Goal: Task Accomplishment & Management: Use online tool/utility

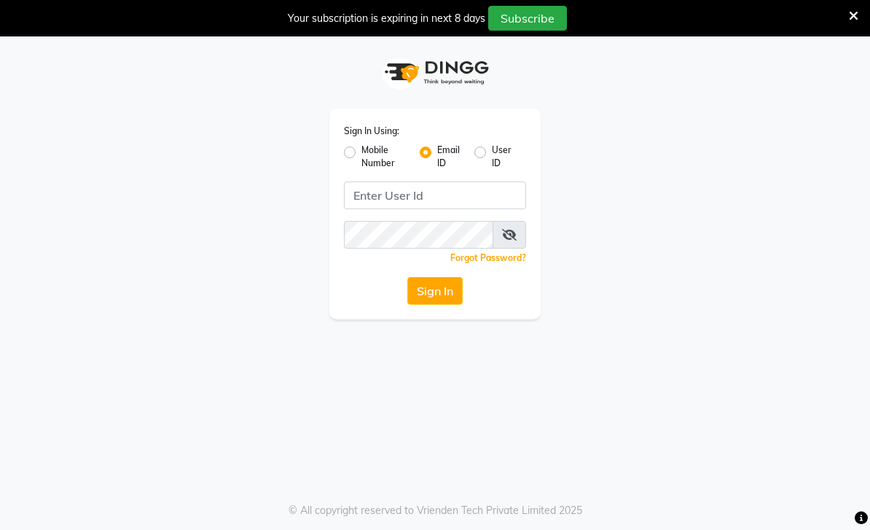
scroll to position [36, 0]
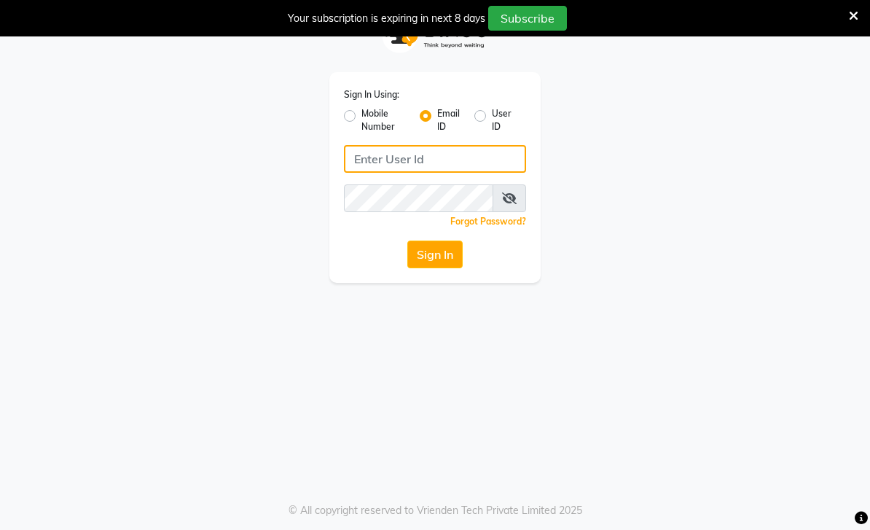
type input "[EMAIL_ADDRESS][DOMAIN_NAME]"
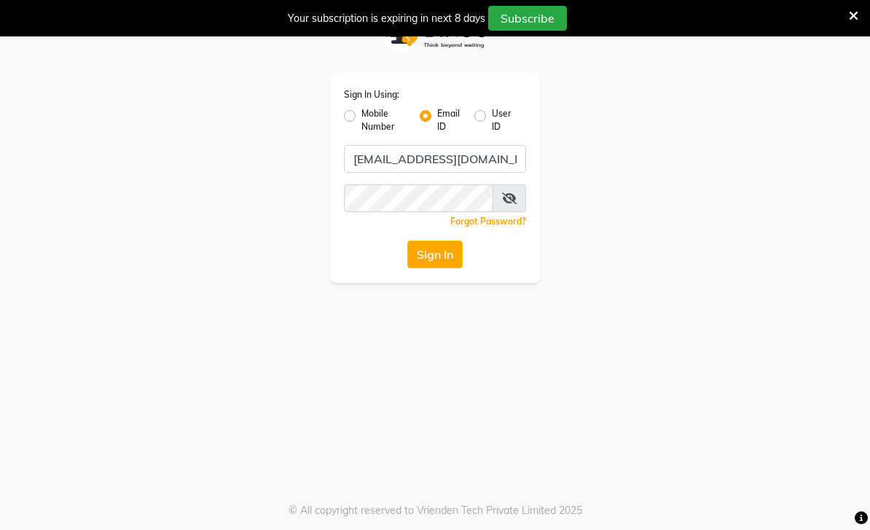
scroll to position [0, 0]
click at [447, 265] on button "Sign In" at bounding box center [434, 254] width 55 height 28
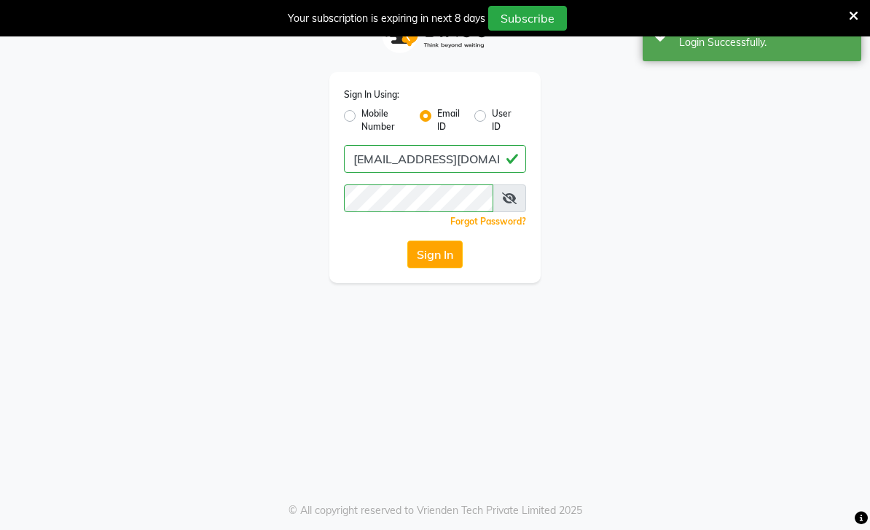
click at [431, 254] on button "Sign In" at bounding box center [434, 254] width 55 height 28
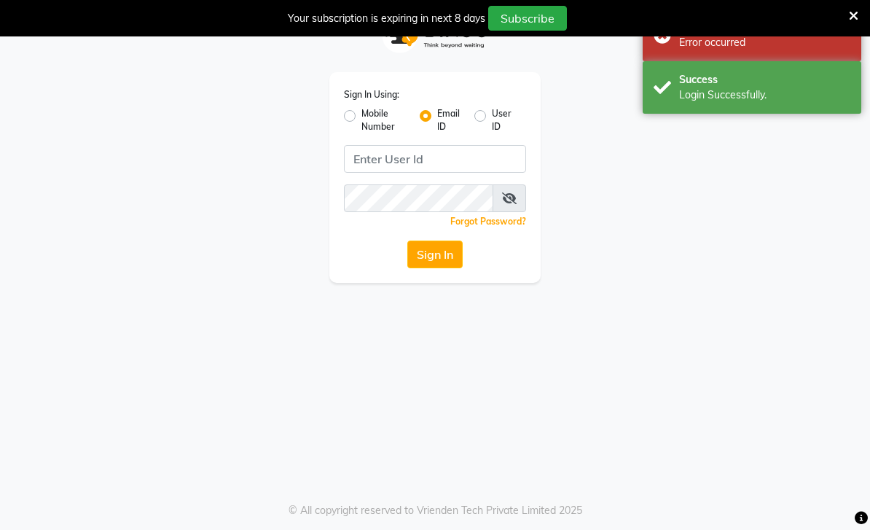
click at [469, 245] on div "Sign In" at bounding box center [435, 254] width 182 height 28
click at [454, 254] on button "Sign In" at bounding box center [434, 254] width 55 height 28
click at [867, 22] on div "Your subscription is expiring in next 8 days Subscribe" at bounding box center [435, 18] width 870 height 36
click at [852, 18] on icon at bounding box center [853, 15] width 9 height 13
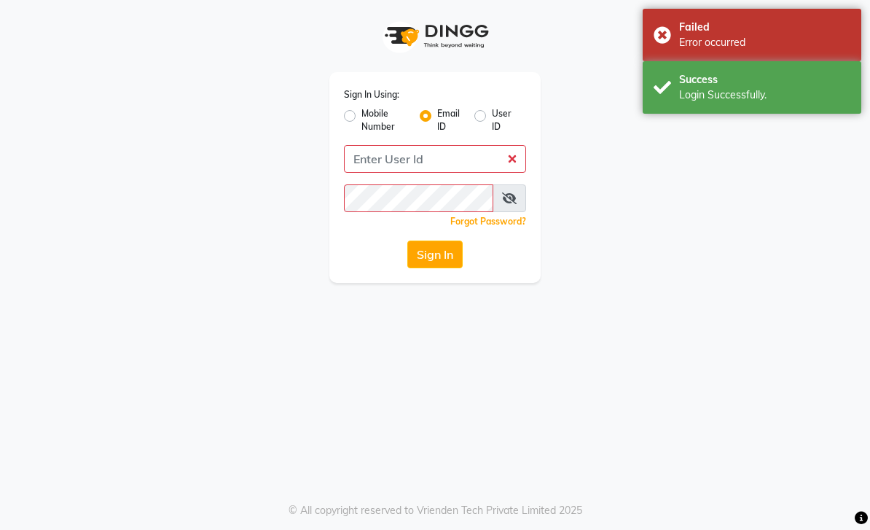
click at [774, 93] on div "Login Successfully." at bounding box center [764, 94] width 171 height 15
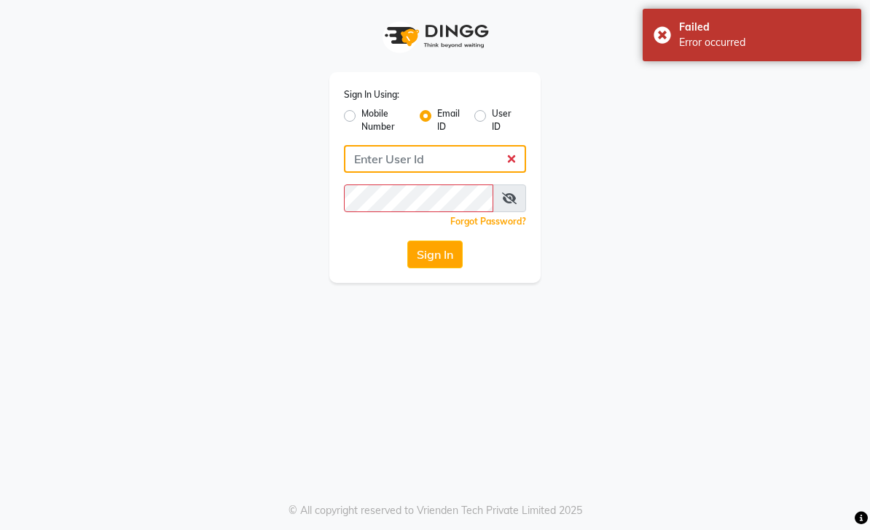
click at [460, 158] on input "Username" at bounding box center [435, 159] width 182 height 28
type input "[EMAIL_ADDRESS][DOMAIN_NAME]"
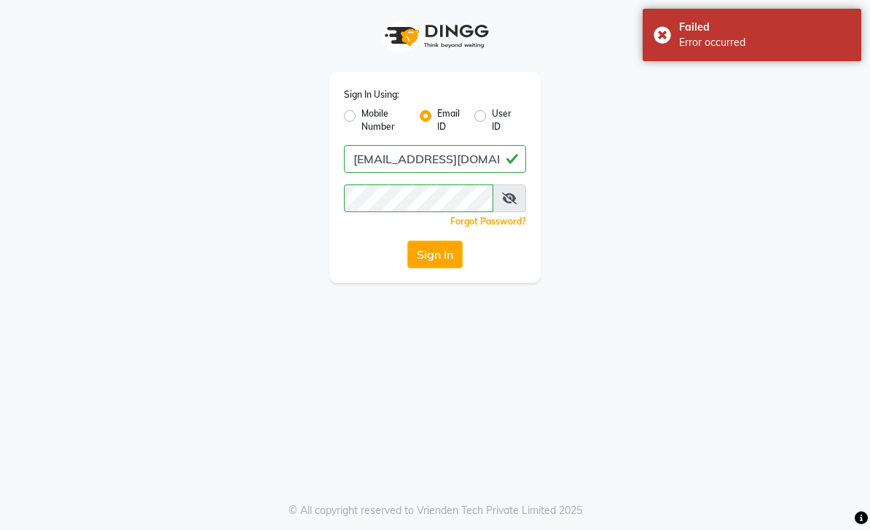
click at [441, 261] on button "Sign In" at bounding box center [434, 254] width 55 height 28
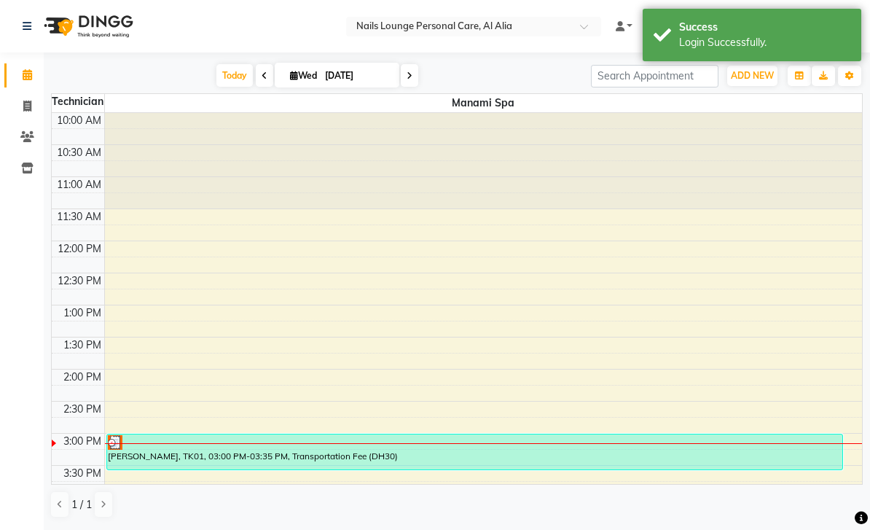
click at [28, 105] on icon at bounding box center [27, 106] width 8 height 11
select select "service"
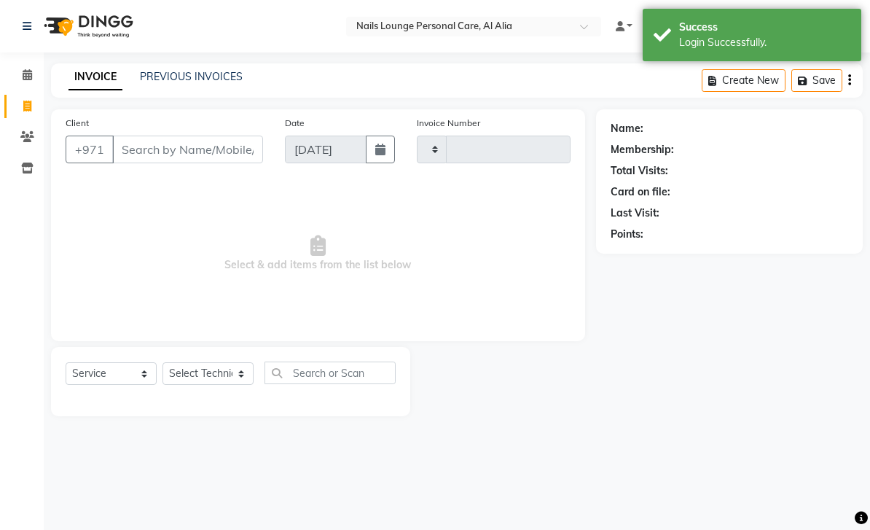
type input "2388"
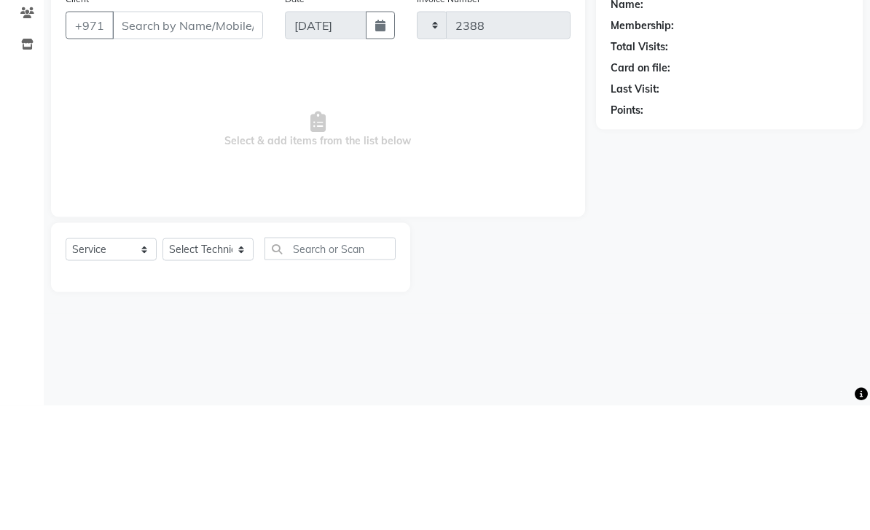
select select "6884"
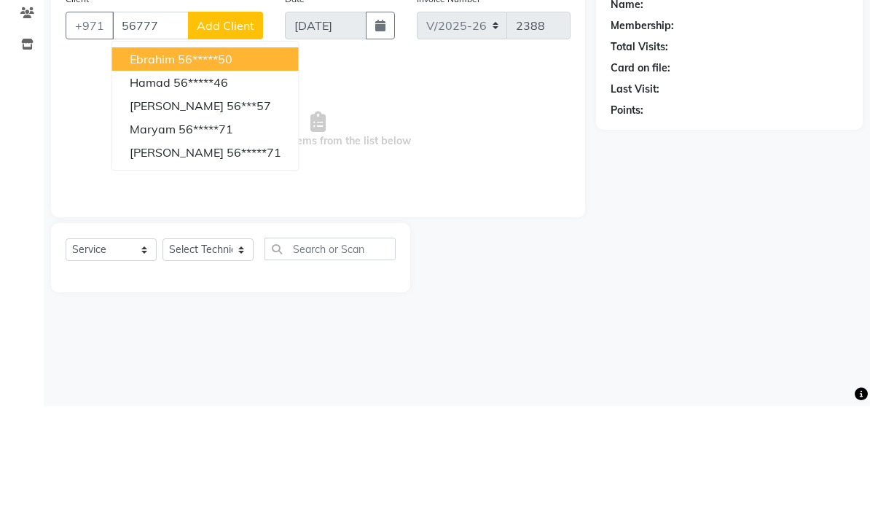
click at [235, 171] on button "Ebrahim 56*****50" at bounding box center [205, 182] width 187 height 23
type input "56*****50"
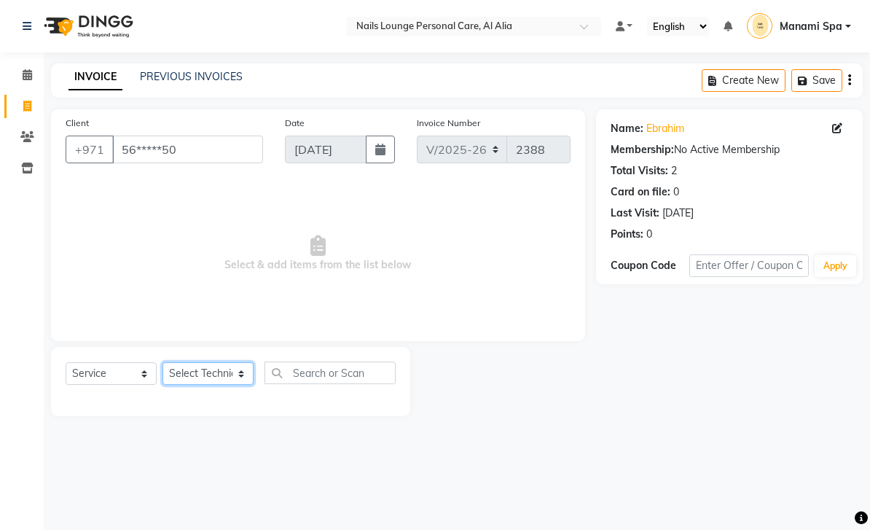
click at [243, 385] on select "Select Technician [PERSON_NAME] [PERSON_NAME] [PERSON_NAME] Spa Manami Spa 2 [P…" at bounding box center [207, 373] width 91 height 23
select select "53950"
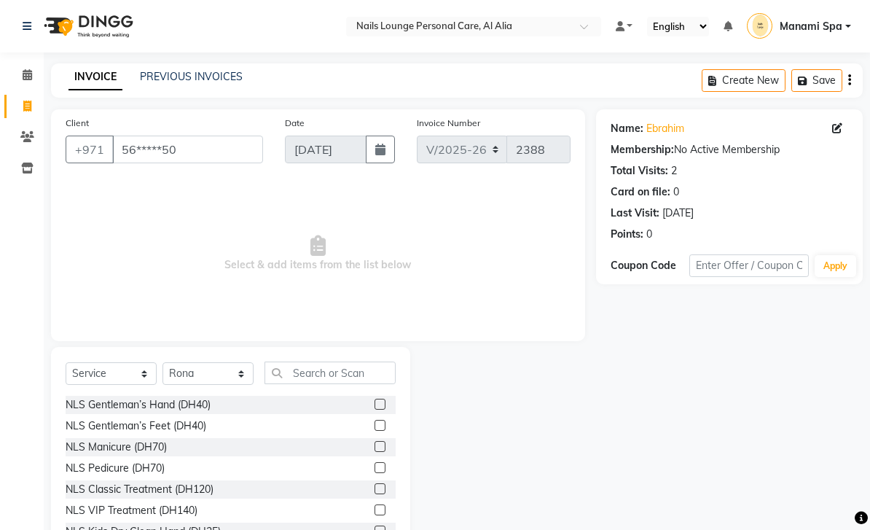
click at [195, 409] on div "NLS Gentleman’s Hand (DH40)" at bounding box center [138, 404] width 145 height 15
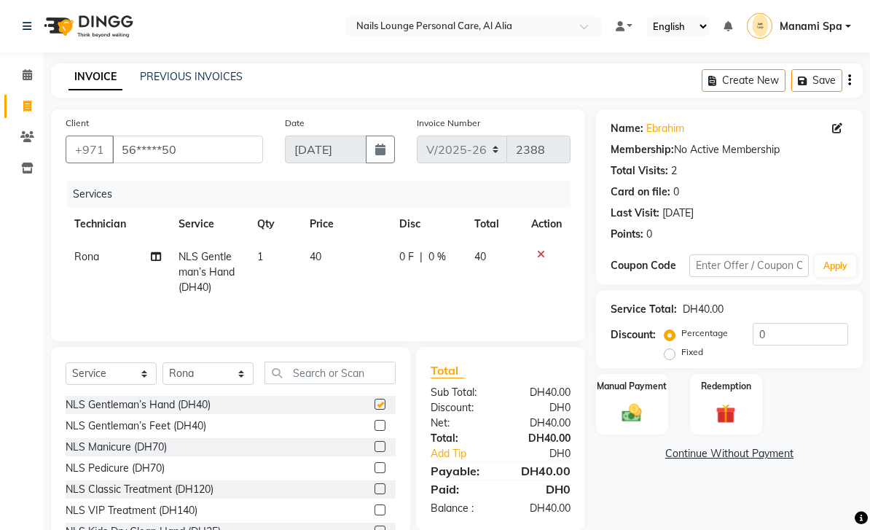
checkbox input "false"
click at [841, 124] on icon at bounding box center [837, 128] width 10 height 10
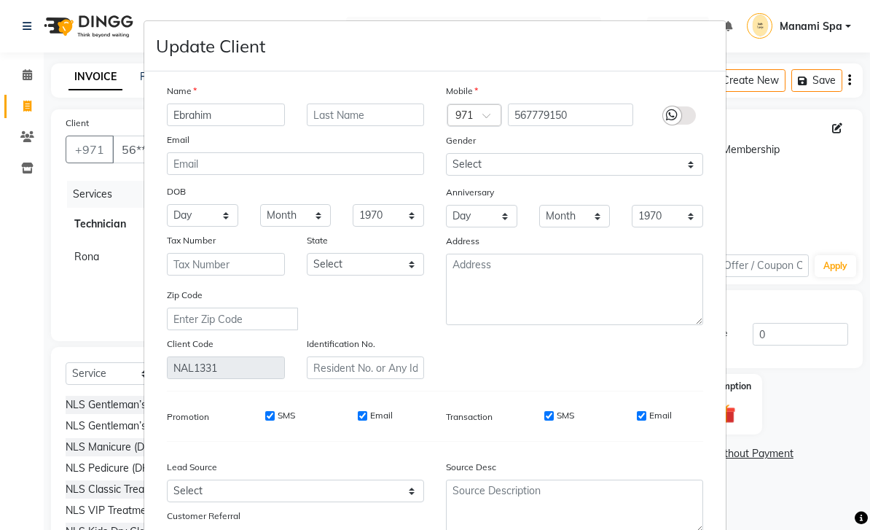
click at [841, 133] on ngb-modal-window "Update Client Name Ebrahim Email DOB Day 01 02 03 04 05 06 07 08 09 10 11 12 13…" at bounding box center [435, 265] width 870 height 530
click at [247, 122] on input "Ebrahim" at bounding box center [226, 114] width 118 height 23
type input "[PERSON_NAME]"
click at [825, 169] on ngb-modal-window "Update Client Name [PERSON_NAME] Email DOB Day 01 02 03 04 05 06 07 08 09 10 11…" at bounding box center [435, 265] width 870 height 530
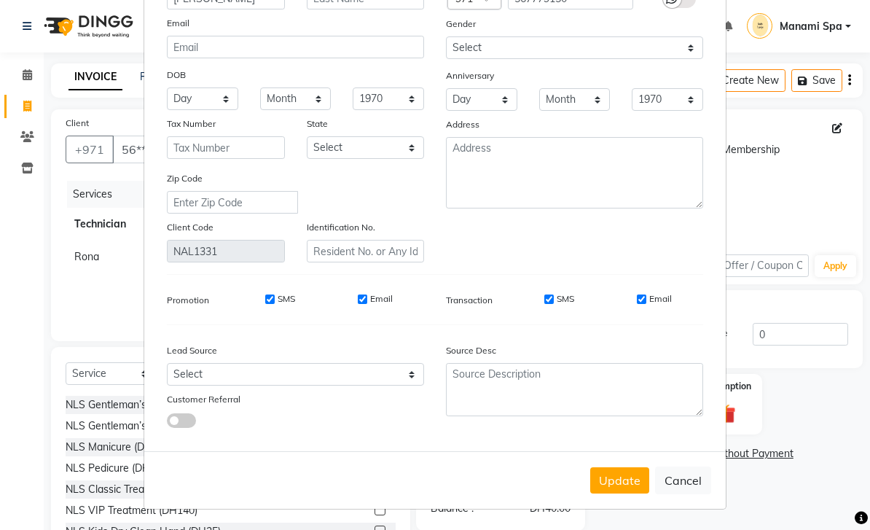
scroll to position [117, 0]
click at [614, 482] on button "Update" at bounding box center [619, 480] width 59 height 26
select select
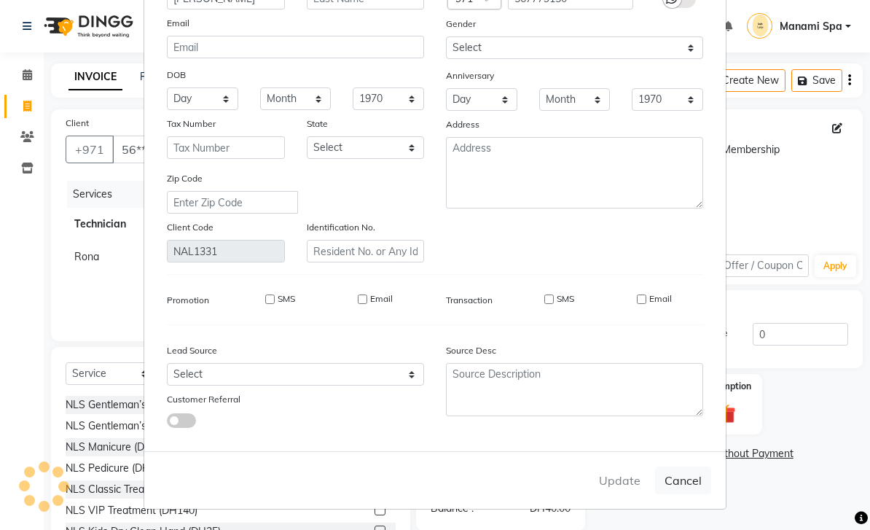
select select
checkbox input "false"
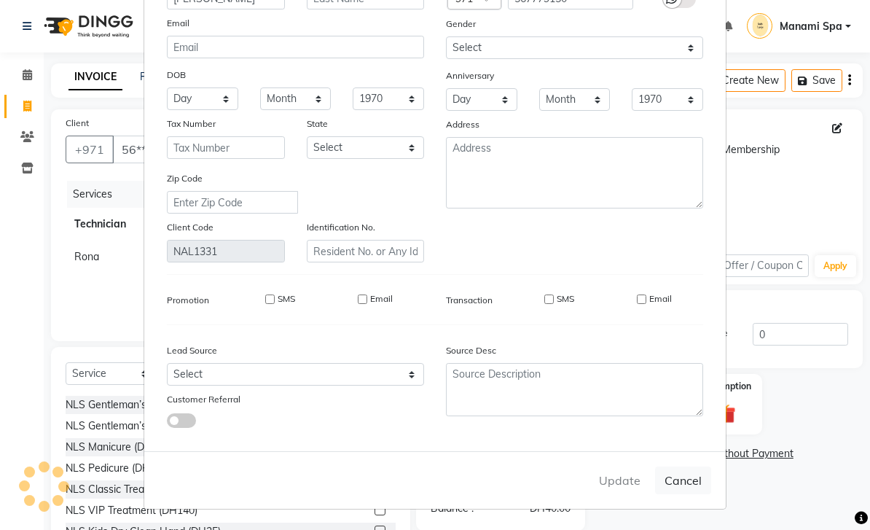
checkbox input "false"
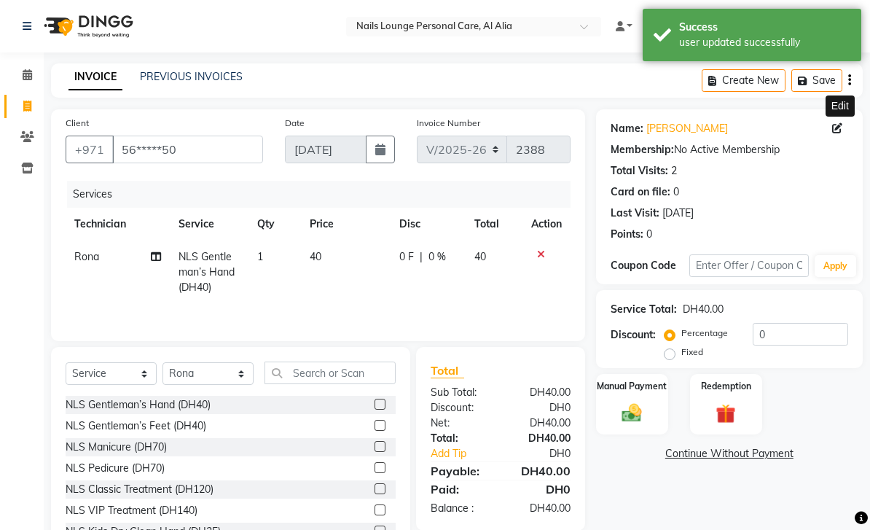
click at [624, 409] on img at bounding box center [632, 412] width 32 height 23
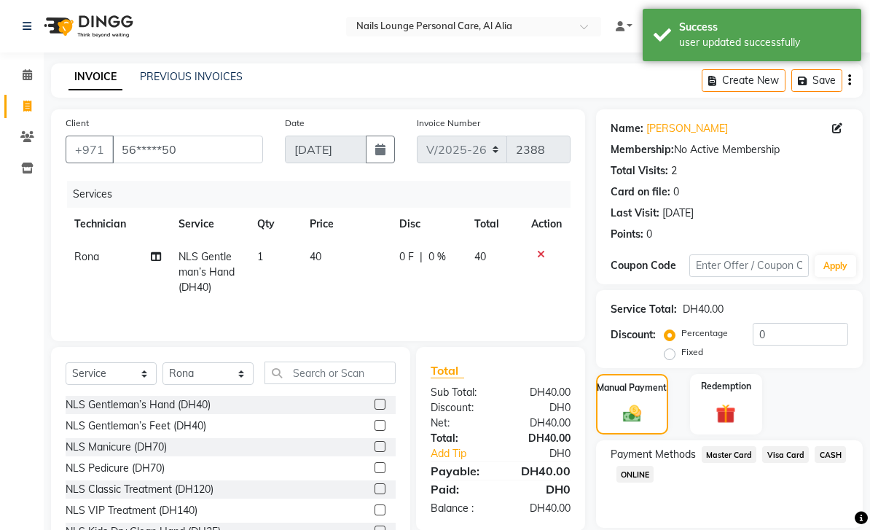
click at [778, 460] on span "Visa Card" at bounding box center [785, 454] width 47 height 17
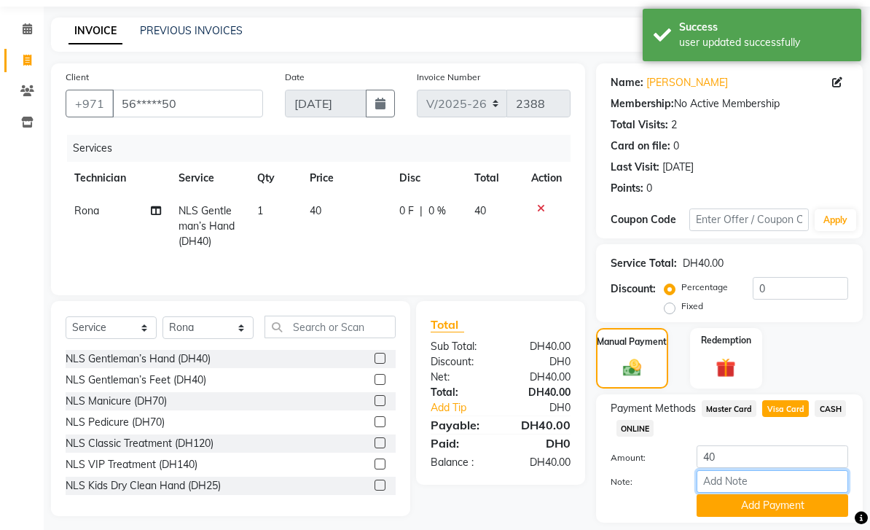
click at [742, 484] on input "Note:" at bounding box center [773, 481] width 152 height 23
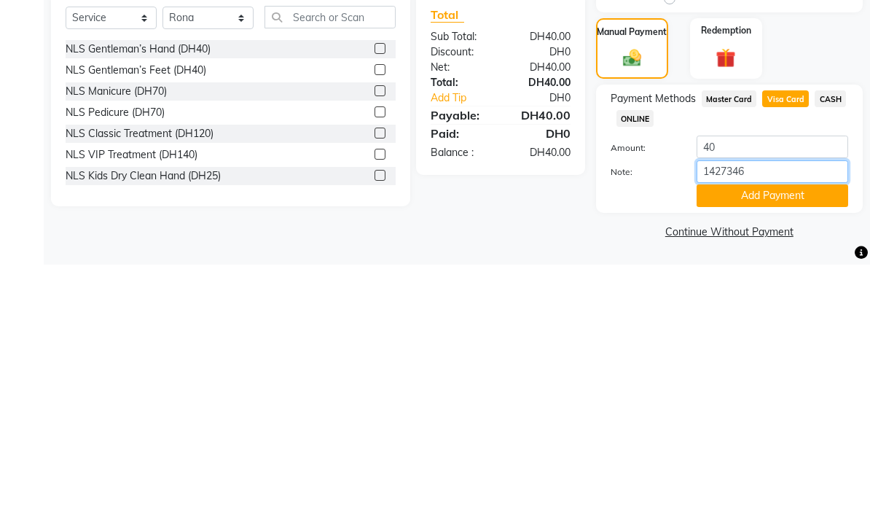
type input "14273464"
click at [757, 450] on button "Add Payment" at bounding box center [773, 461] width 152 height 23
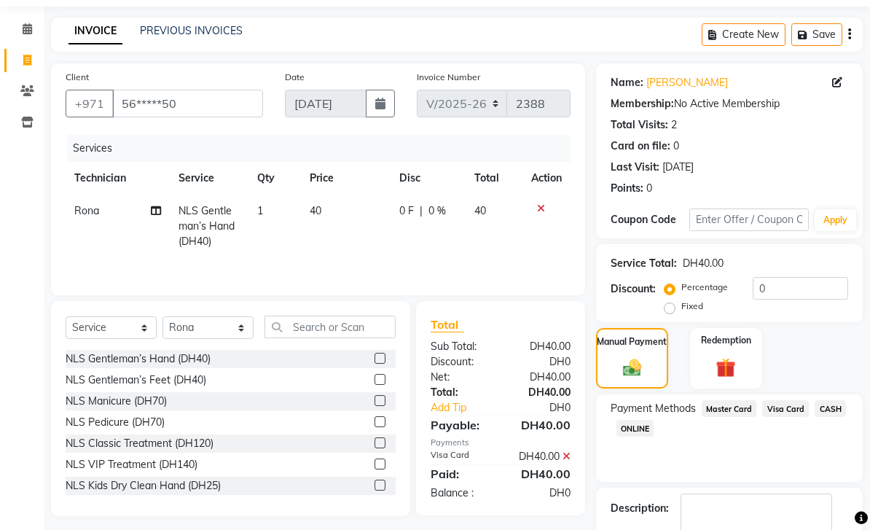
scroll to position [87, 0]
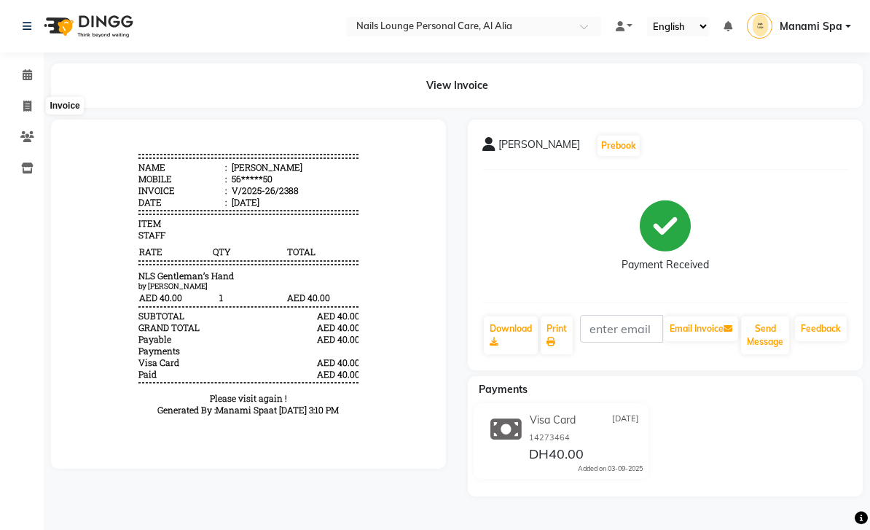
click at [22, 106] on span at bounding box center [28, 106] width 26 height 17
select select "service"
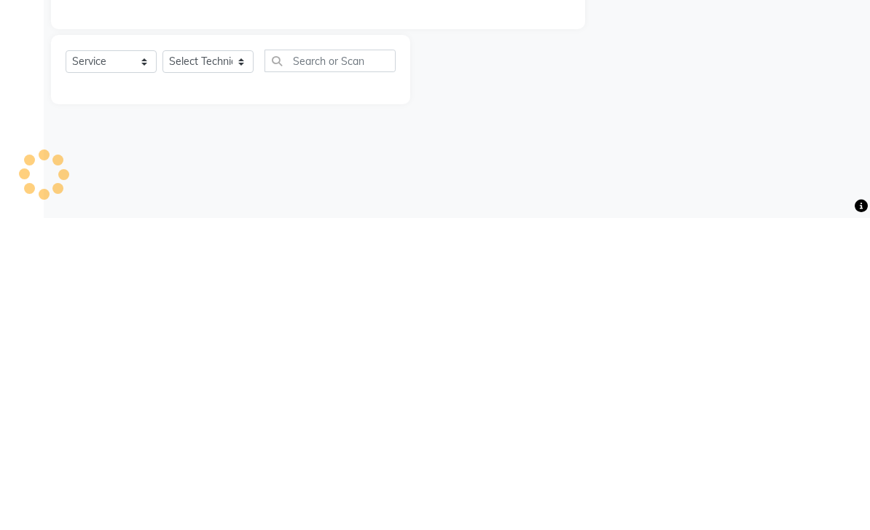
type input "2389"
select select "6884"
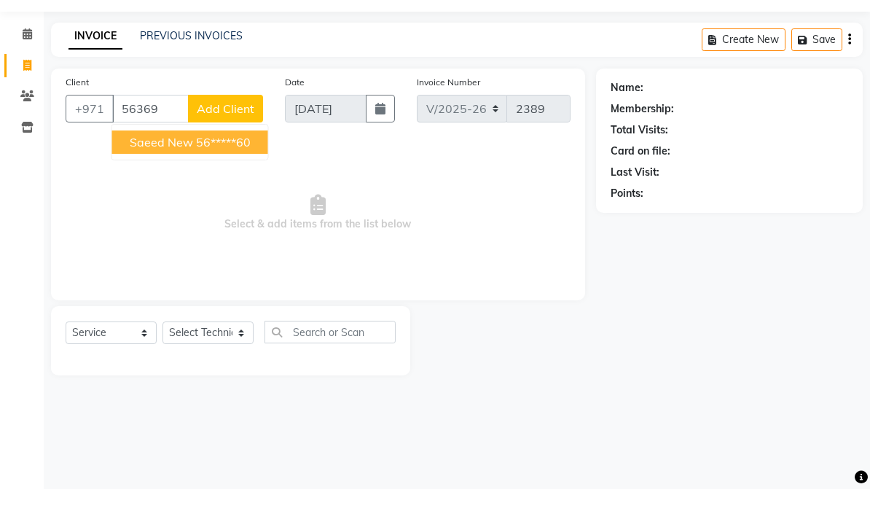
click at [232, 176] on ngb-highlight "56*****60" at bounding box center [223, 183] width 55 height 15
type input "56*****60"
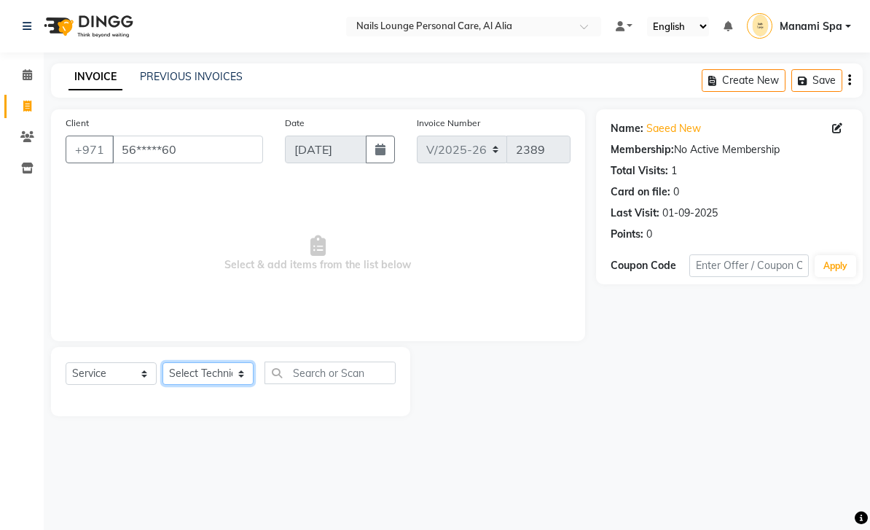
click at [244, 375] on select "Select Technician [PERSON_NAME] [PERSON_NAME] [PERSON_NAME] Spa Manami Spa 2 [P…" at bounding box center [207, 373] width 91 height 23
select select "53951"
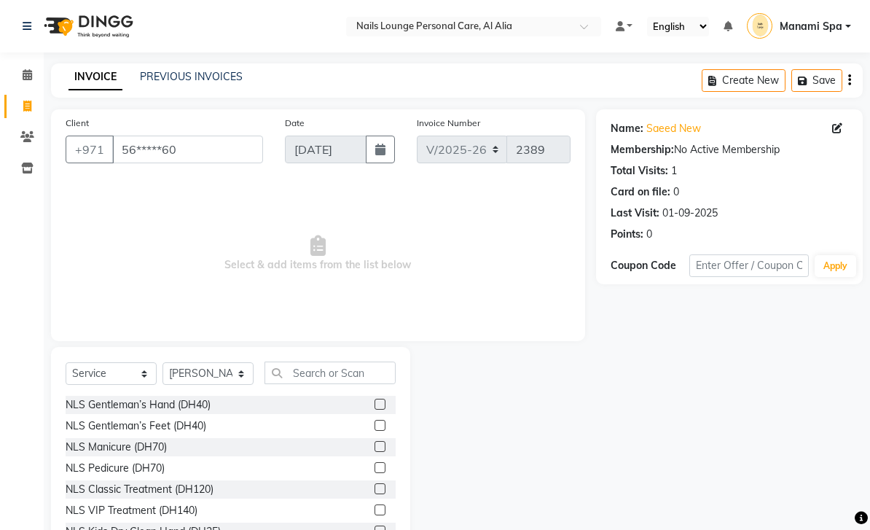
click at [210, 406] on div "NLS Gentleman’s Hand (DH40)" at bounding box center [138, 404] width 145 height 15
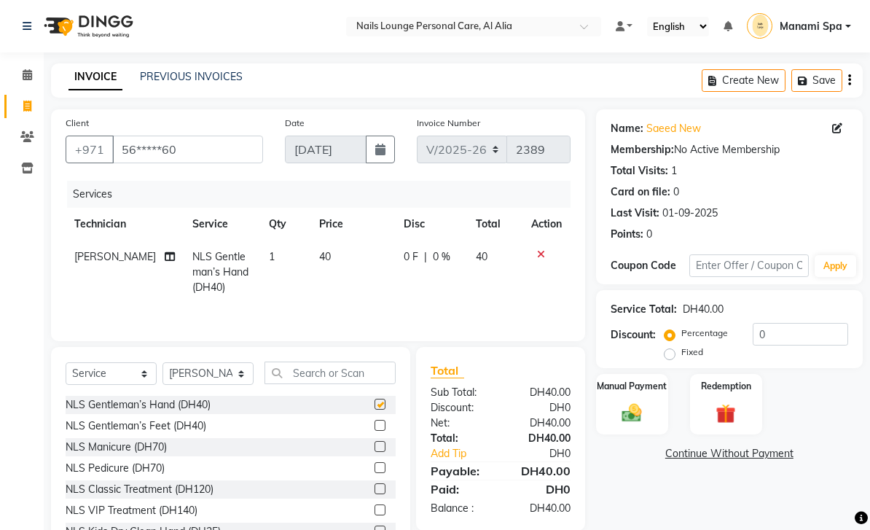
checkbox input "false"
click at [627, 404] on img at bounding box center [632, 412] width 32 height 23
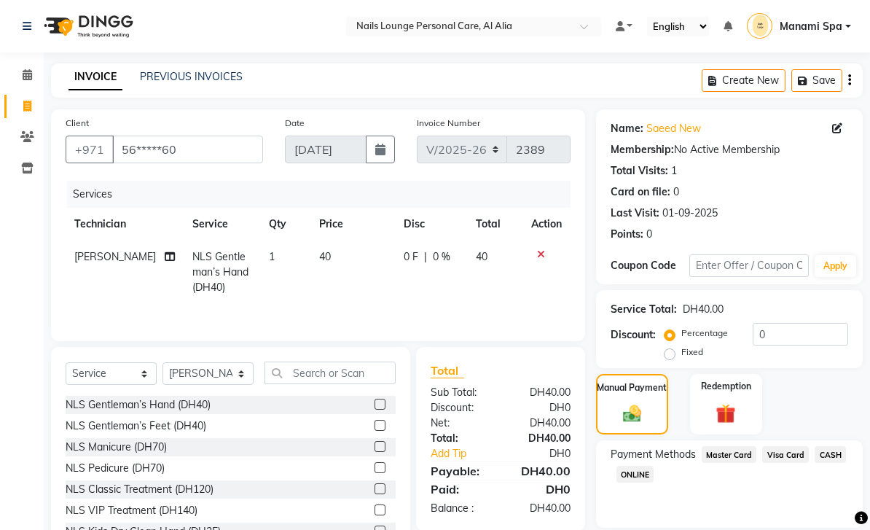
click at [785, 458] on span "Visa Card" at bounding box center [785, 454] width 47 height 17
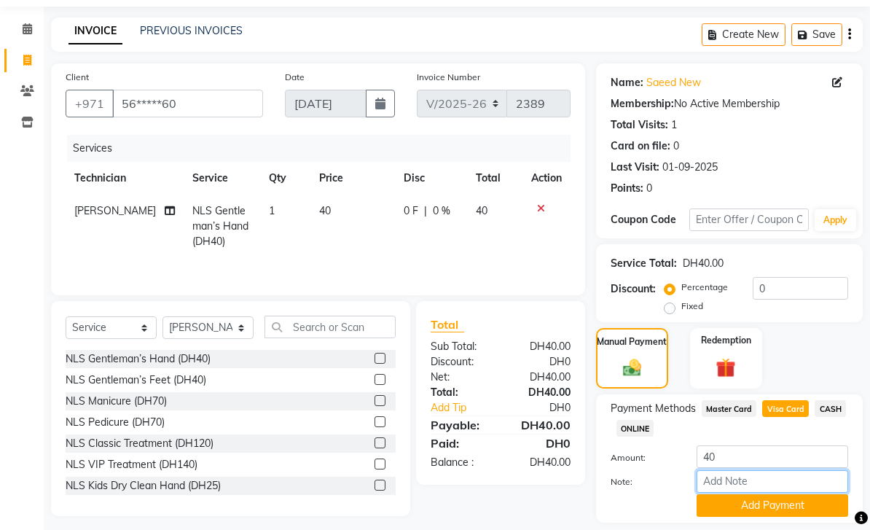
click at [743, 479] on input "Note:" at bounding box center [773, 481] width 152 height 23
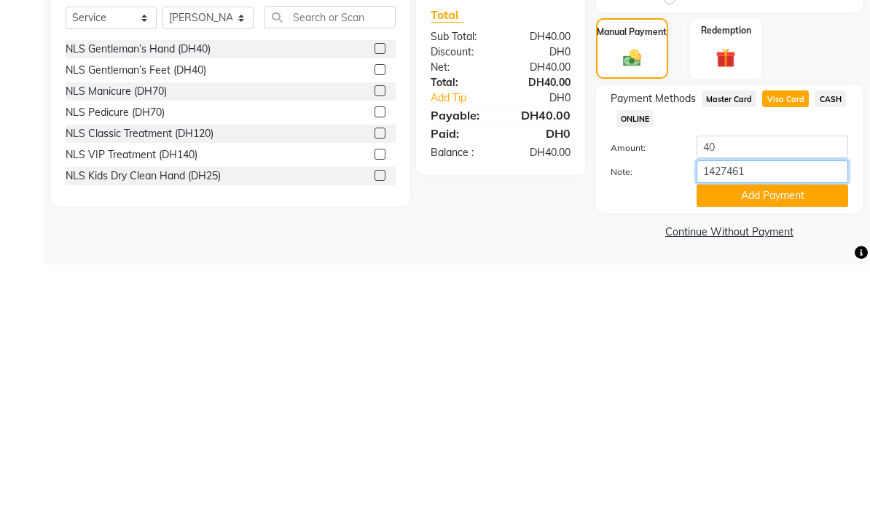
type input "14274617"
click at [753, 450] on button "Add Payment" at bounding box center [773, 461] width 152 height 23
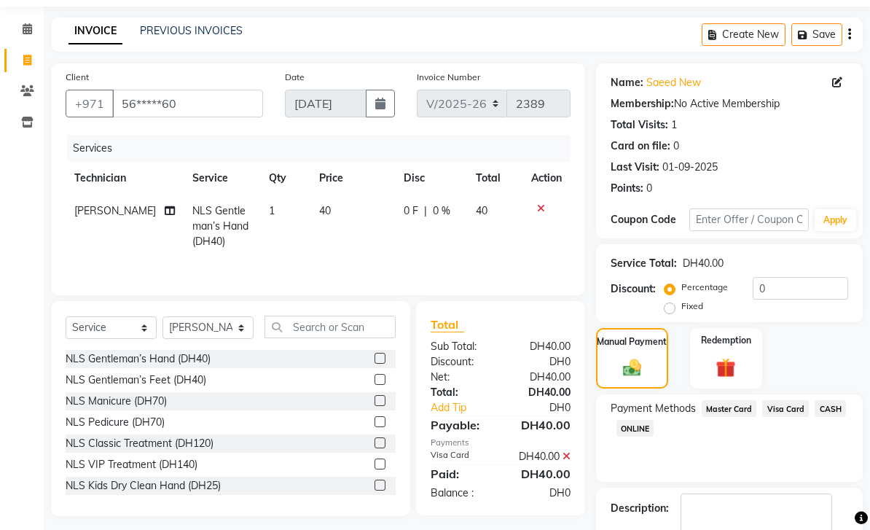
scroll to position [87, 0]
